Goal: Information Seeking & Learning: Learn about a topic

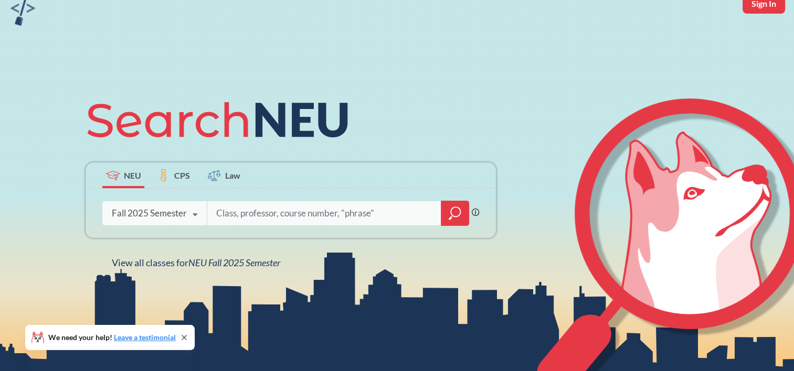
scroll to position [51, 0]
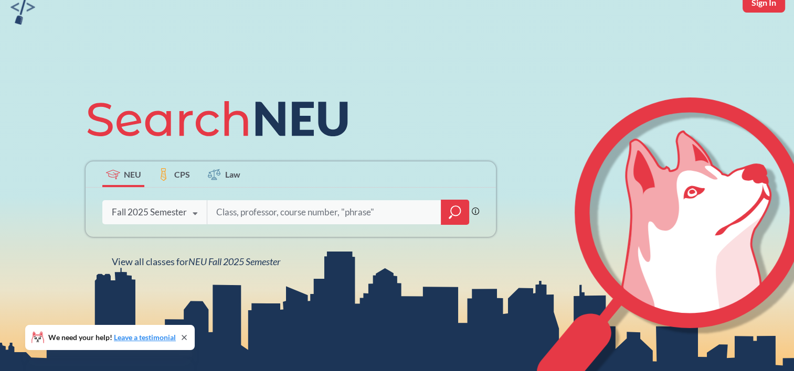
click at [317, 206] on input "search" at bounding box center [324, 212] width 218 height 22
type input "global health"
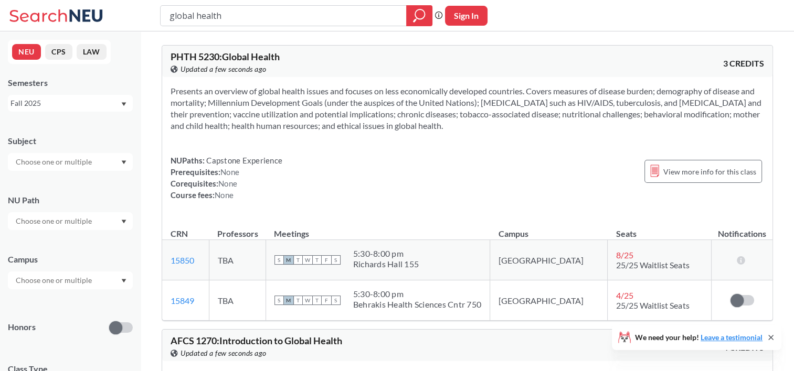
click at [193, 16] on input "global health" at bounding box center [283, 16] width 230 height 18
type input "studio art"
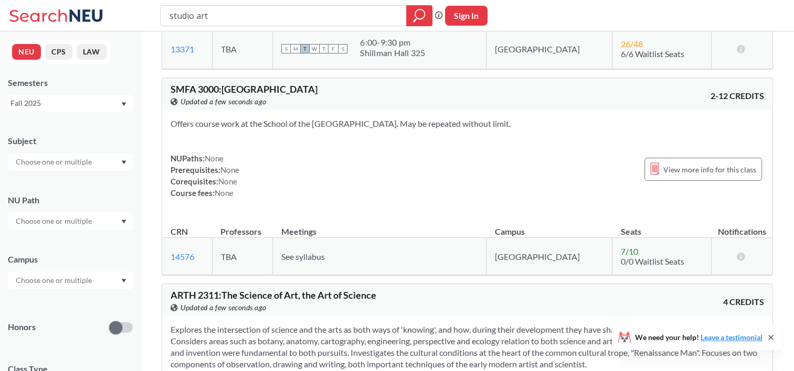
scroll to position [829, 0]
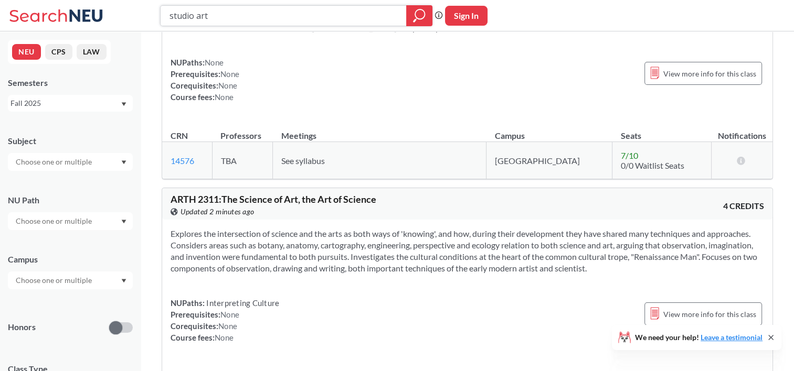
click at [272, 16] on input "studio art" at bounding box center [283, 16] width 230 height 18
type input "cybersecurity"
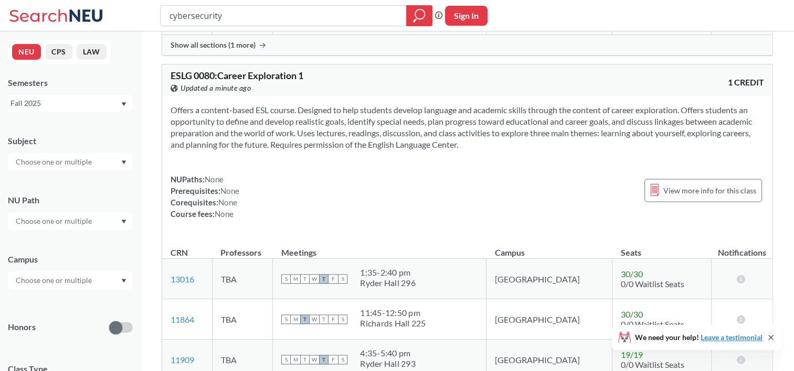
scroll to position [1473, 0]
click at [61, 55] on button "CPS" at bounding box center [58, 52] width 27 height 16
